Goal: Find specific page/section

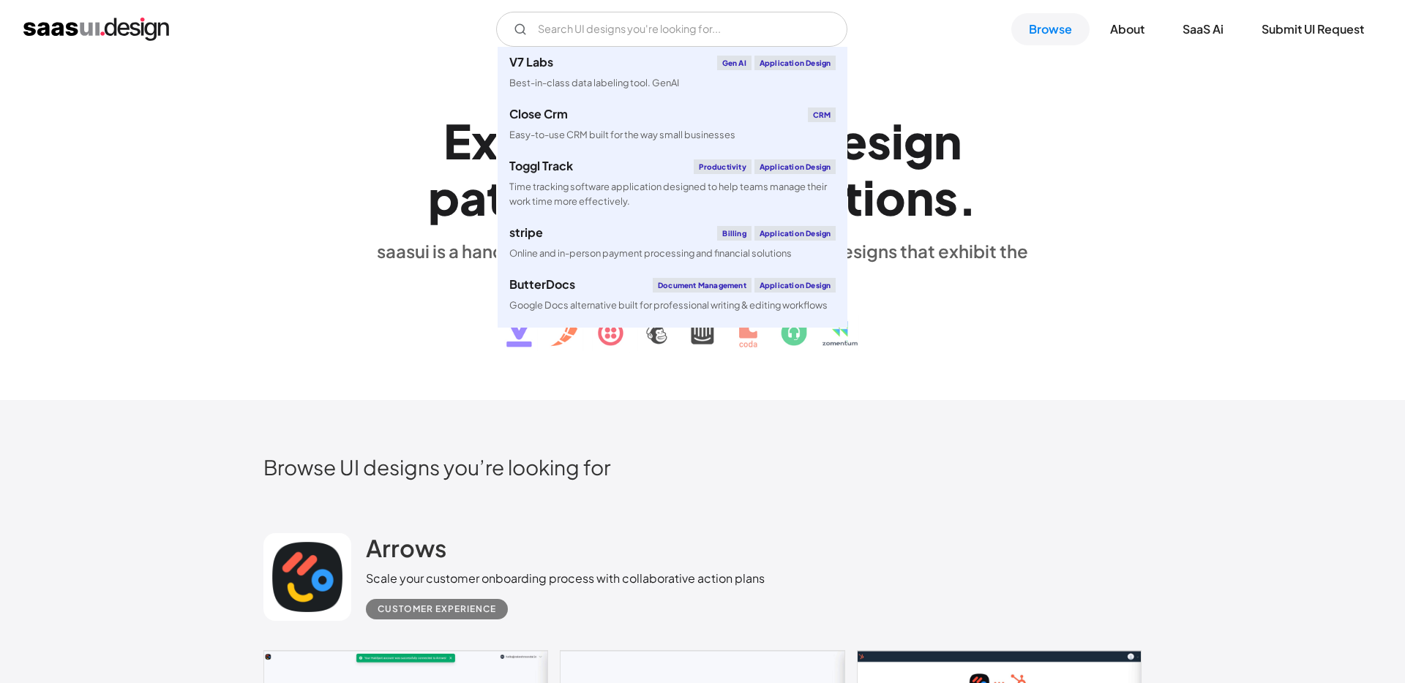
scroll to position [1654, 0]
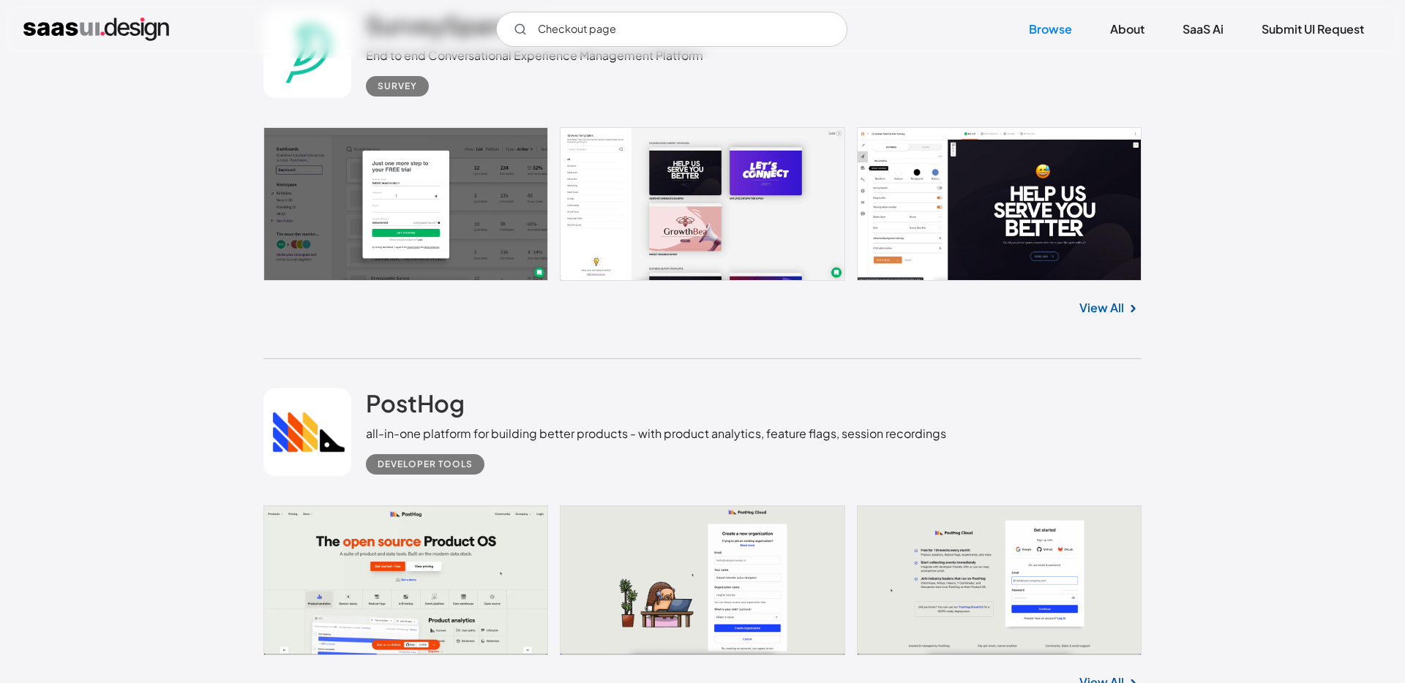
click at [572, 31] on input "Checkout page" at bounding box center [671, 29] width 351 height 35
type input "Checkout page"
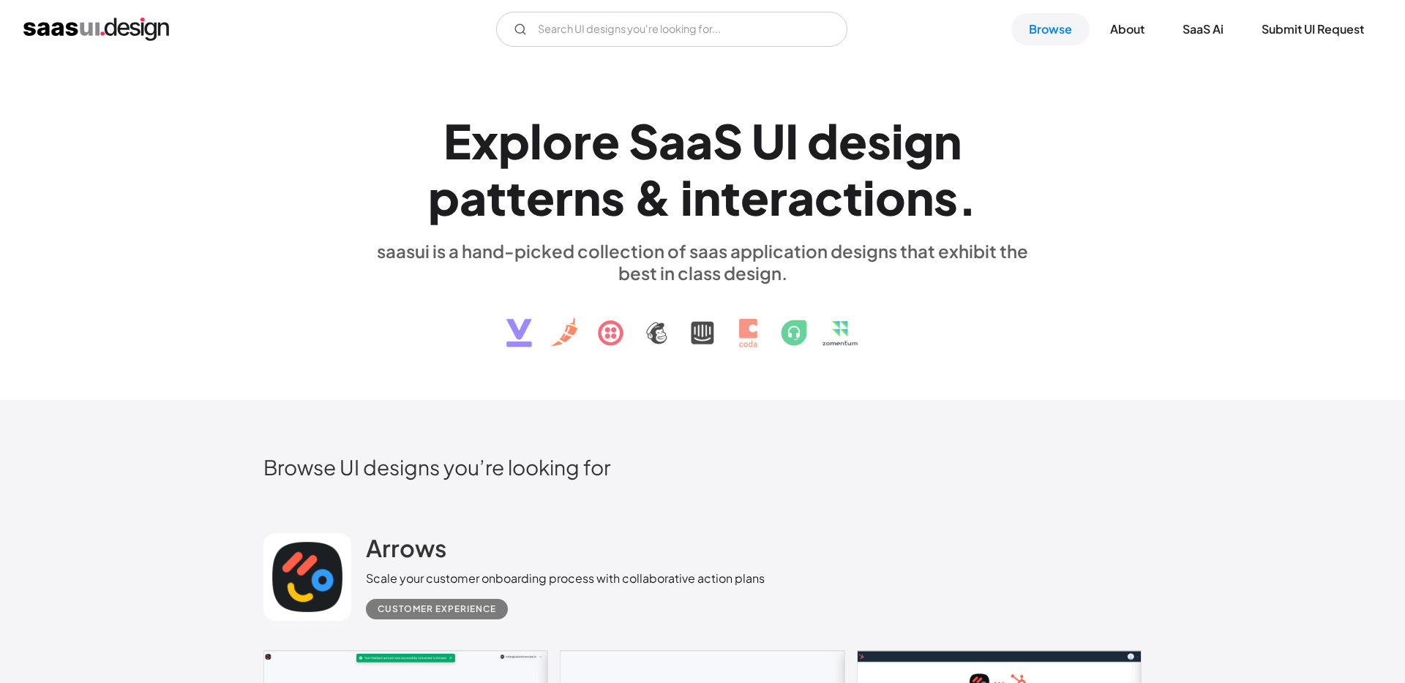
scroll to position [14715, 0]
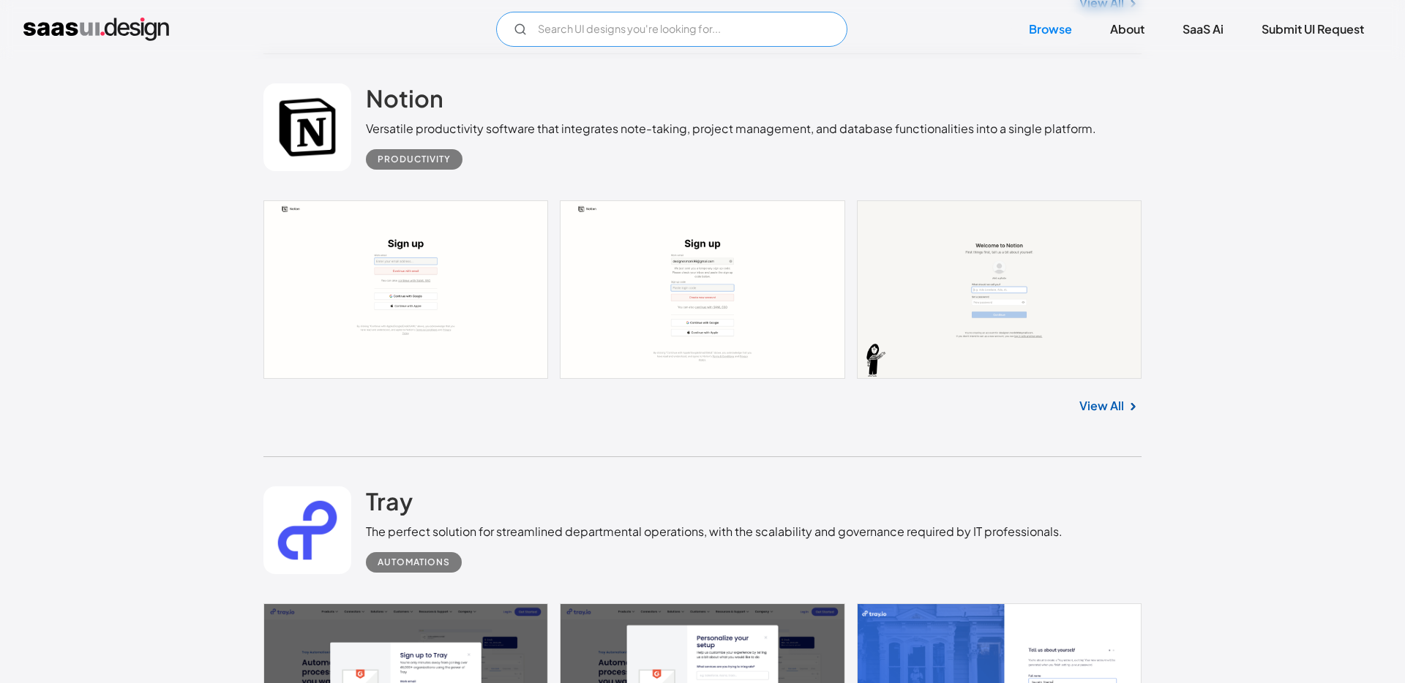
click at [733, 30] on input "Email Form" at bounding box center [671, 29] width 351 height 35
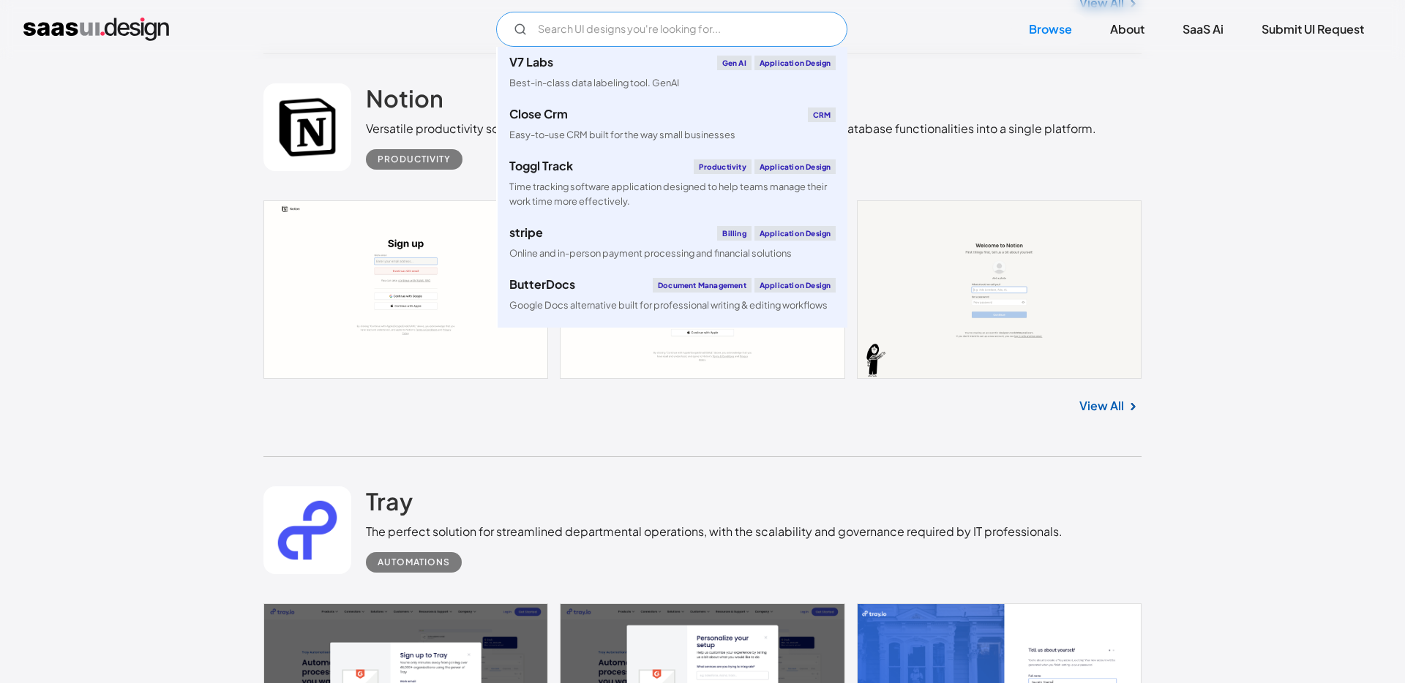
paste input "Checkout page"
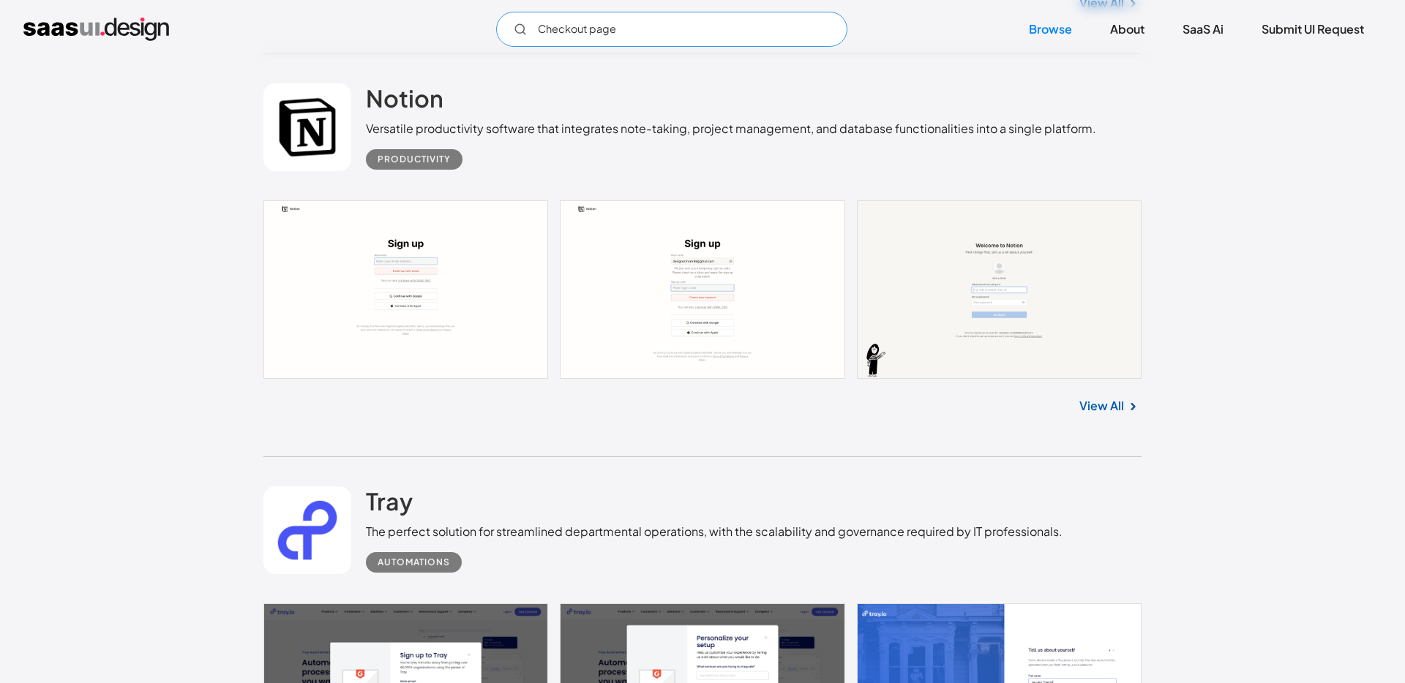
type input "Checkout page"
